Goal: Task Accomplishment & Management: Use online tool/utility

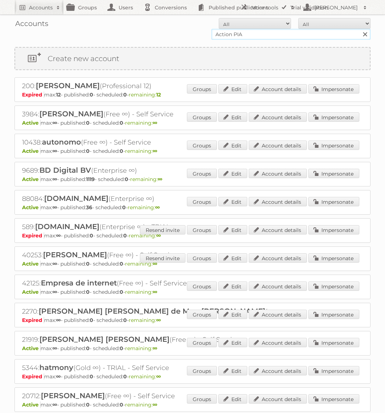
click at [276, 37] on input "Action PIA" at bounding box center [291, 34] width 159 height 11
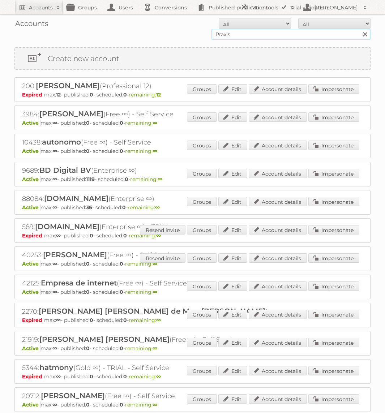
type input "Praxis"
click at [360, 29] on input "Search" at bounding box center [365, 34] width 11 height 11
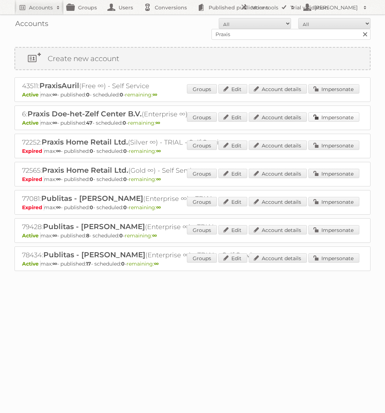
click at [348, 117] on link "Impersonate" at bounding box center [334, 116] width 51 height 9
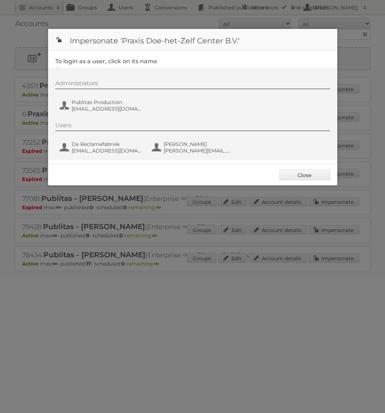
click at [101, 113] on div "Administrators Publitas Production [EMAIL_ADDRESS][DOMAIN_NAME]" at bounding box center [196, 97] width 282 height 35
click at [101, 111] on span "[EMAIL_ADDRESS][DOMAIN_NAME]" at bounding box center [107, 109] width 70 height 7
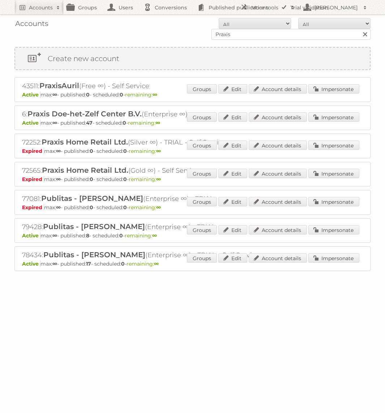
click at [236, 40] on div "Accounts All Active Expired Pending All Paid Trials Self service Praxis Search" at bounding box center [192, 28] width 356 height 29
click at [236, 30] on input "Praxis" at bounding box center [291, 34] width 159 height 11
type input "GAMMA"
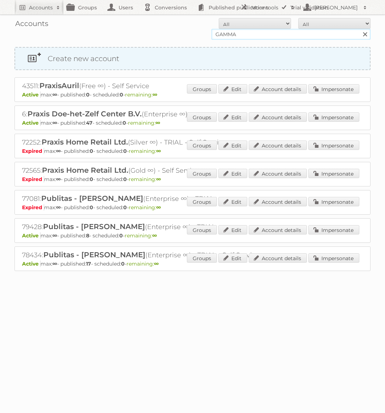
click at [360, 29] on input "Search" at bounding box center [365, 34] width 11 height 11
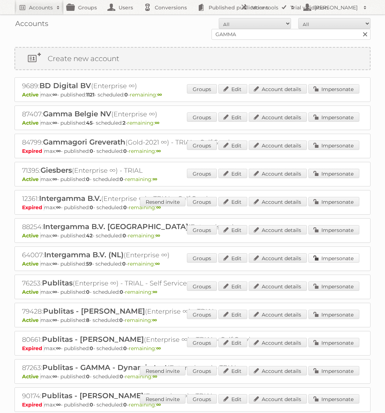
click at [330, 258] on link "Impersonate" at bounding box center [334, 258] width 51 height 9
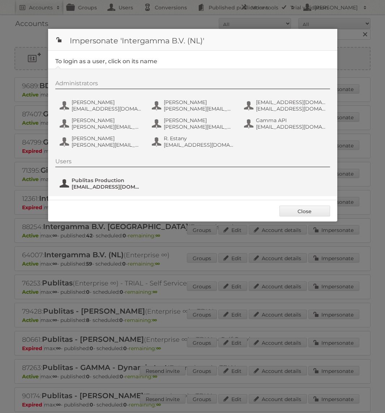
click at [96, 180] on span "Publitas Production" at bounding box center [107, 180] width 70 height 7
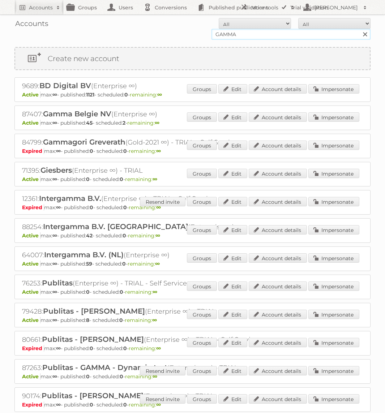
click at [260, 38] on input "GAMMA" at bounding box center [291, 34] width 159 height 11
type input "Audax"
click at [360, 29] on input "Search" at bounding box center [365, 34] width 11 height 11
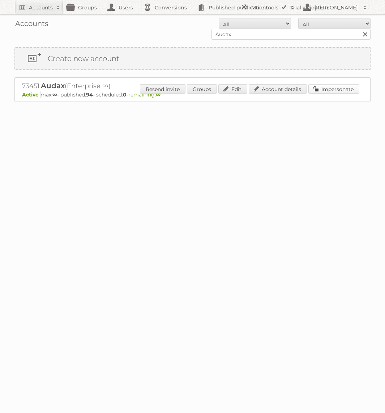
click at [340, 86] on link "Impersonate" at bounding box center [334, 88] width 51 height 9
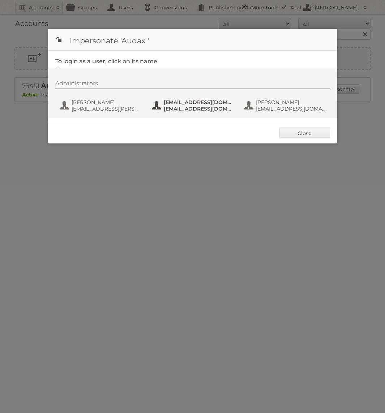
click at [193, 102] on span "fs+audax@publitas.com" at bounding box center [199, 102] width 70 height 7
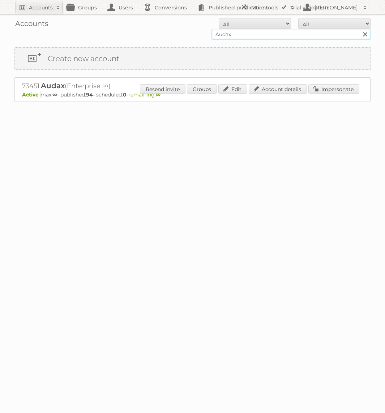
click at [254, 34] on input "Audax" at bounding box center [291, 34] width 159 height 11
type input "KARWEI"
click at [360, 29] on input "Search" at bounding box center [365, 34] width 11 height 11
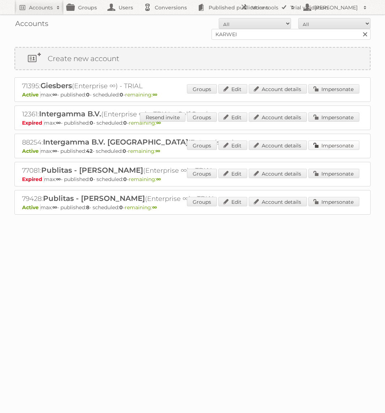
click at [340, 142] on link "Impersonate" at bounding box center [334, 145] width 51 height 9
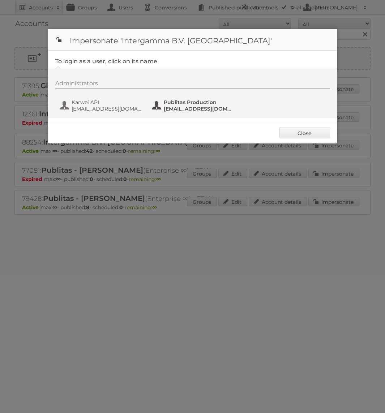
click at [173, 106] on span "fs+karwei@publitas.com" at bounding box center [199, 109] width 70 height 7
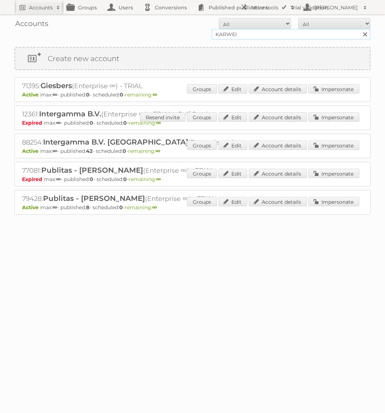
click at [258, 33] on input "KARWEI" at bounding box center [291, 34] width 159 height 11
type input "Rode Pilaren"
click at [360, 29] on input "Search" at bounding box center [365, 34] width 11 height 11
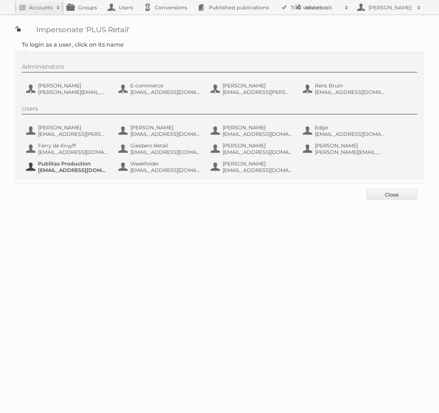
click at [82, 171] on span "fs+coop@publitas.com" at bounding box center [73, 170] width 70 height 7
click at [80, 170] on span "[EMAIL_ADDRESS][DOMAIN_NAME]" at bounding box center [73, 170] width 70 height 7
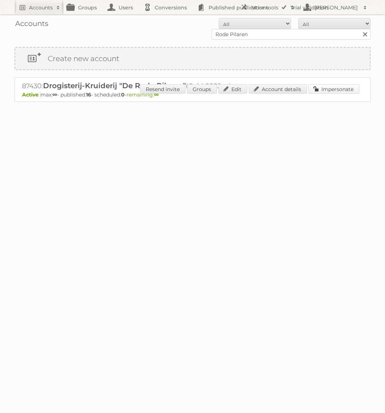
click at [329, 90] on link "Impersonate" at bounding box center [334, 88] width 51 height 9
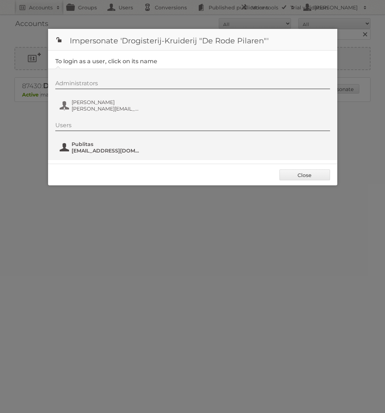
click at [125, 144] on span "Publitas" at bounding box center [107, 144] width 70 height 7
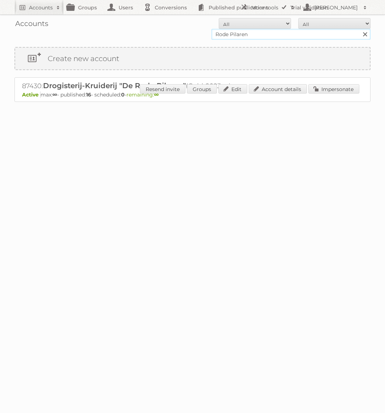
click at [225, 29] on input "Rode Pilaren" at bounding box center [291, 34] width 159 height 11
type input "Horesca"
click at [360, 29] on input "Search" at bounding box center [365, 34] width 11 height 11
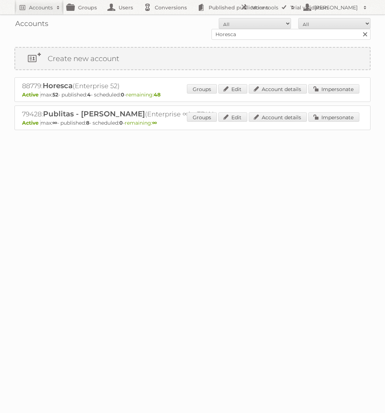
click at [336, 83] on div "88779: Horesca (Enterprise 52) Active max: 52 - published: 4 - scheduled: 0 - r…" at bounding box center [192, 89] width 356 height 25
click at [336, 86] on link "Impersonate" at bounding box center [334, 88] width 51 height 9
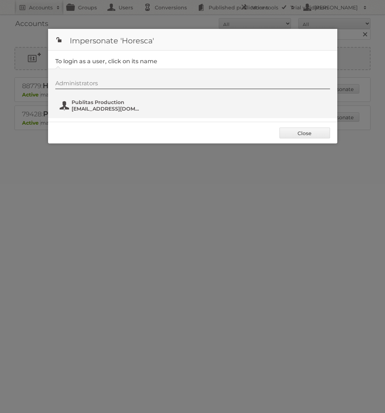
click at [109, 102] on span "Publitas Production" at bounding box center [107, 102] width 70 height 7
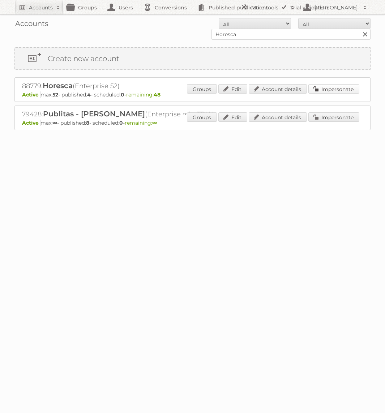
click at [328, 85] on link "Impersonate" at bounding box center [334, 88] width 51 height 9
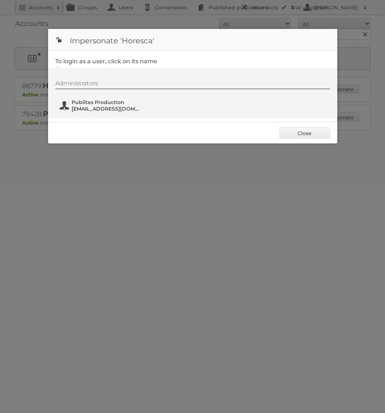
click at [105, 102] on span "Publitas Production" at bounding box center [107, 102] width 70 height 7
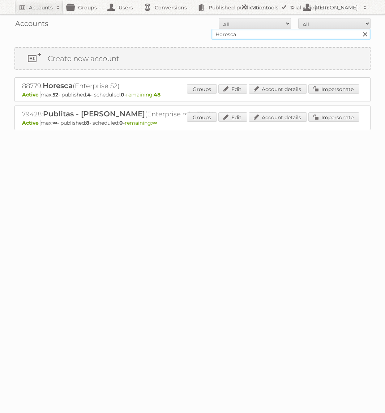
click at [243, 37] on input "Horesca" at bounding box center [291, 34] width 159 height 11
type input "Gamma"
click at [246, 33] on input "Gamma" at bounding box center [291, 34] width 159 height 11
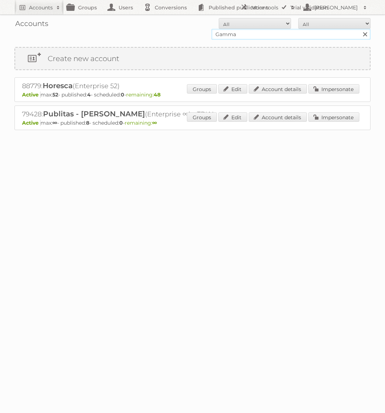
click at [360, 29] on input "Search" at bounding box center [365, 34] width 11 height 11
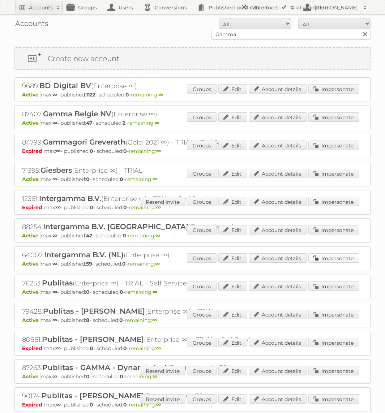
click at [327, 257] on link "Impersonate" at bounding box center [334, 258] width 51 height 9
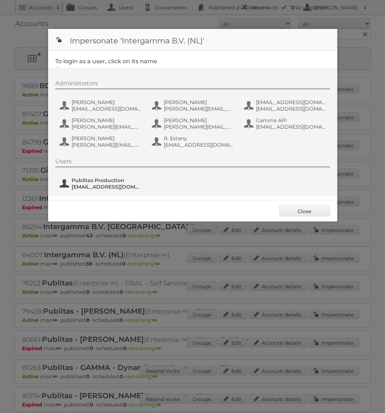
click at [108, 185] on span "[EMAIL_ADDRESS][DOMAIN_NAME]" at bounding box center [107, 187] width 70 height 7
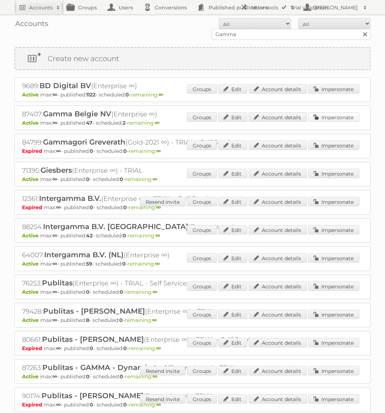
click at [337, 116] on link "Impersonate" at bounding box center [334, 116] width 51 height 9
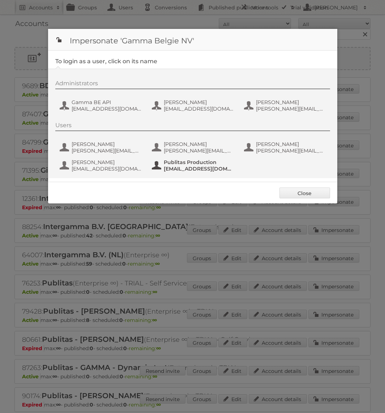
click at [173, 167] on span "[EMAIL_ADDRESS][DOMAIN_NAME]" at bounding box center [199, 169] width 70 height 7
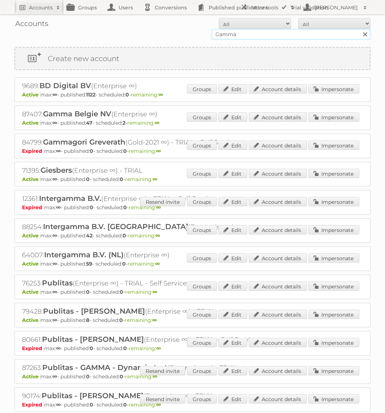
click at [276, 36] on input "Gamma" at bounding box center [291, 34] width 159 height 11
type input "horesca"
click at [360, 29] on input "Search" at bounding box center [365, 34] width 11 height 11
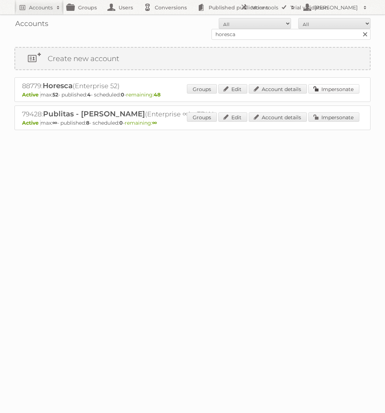
click at [345, 92] on link "Impersonate" at bounding box center [334, 88] width 51 height 9
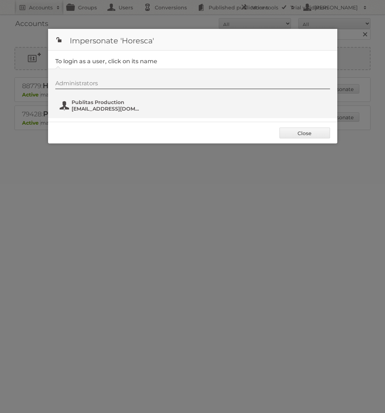
click at [110, 111] on span "[EMAIL_ADDRESS][DOMAIN_NAME]" at bounding box center [107, 109] width 70 height 7
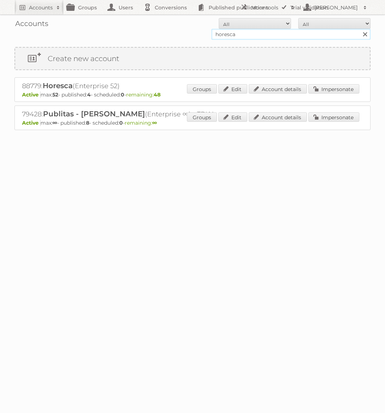
click at [298, 35] on input "horesca" at bounding box center [291, 34] width 159 height 11
type input "KARWEI"
click at [360, 29] on input "Search" at bounding box center [365, 34] width 11 height 11
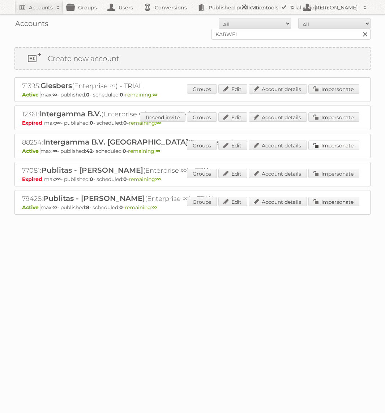
click at [335, 144] on link "Impersonate" at bounding box center [334, 145] width 51 height 9
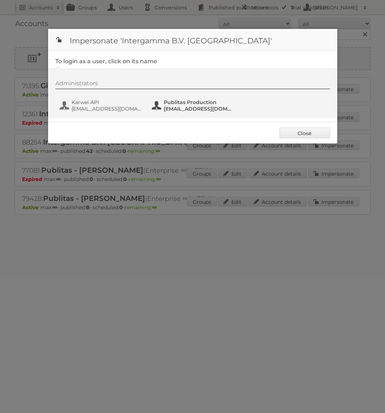
click at [193, 107] on span "fs+karwei@publitas.com" at bounding box center [199, 109] width 70 height 7
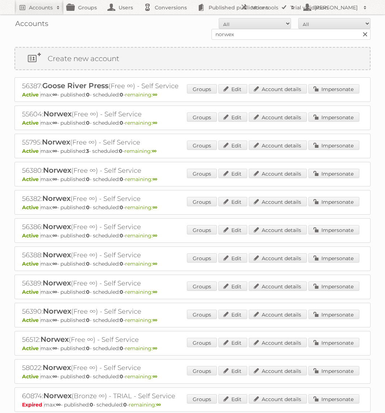
scroll to position [191, 0]
